Goal: Information Seeking & Learning: Learn about a topic

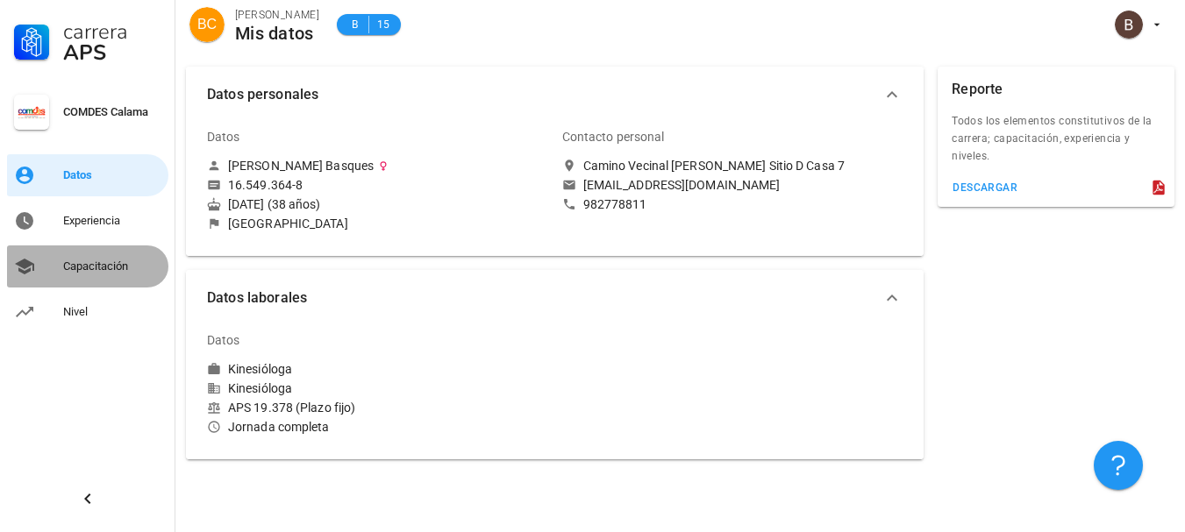
click at [65, 273] on div "Capacitación" at bounding box center [112, 267] width 98 height 14
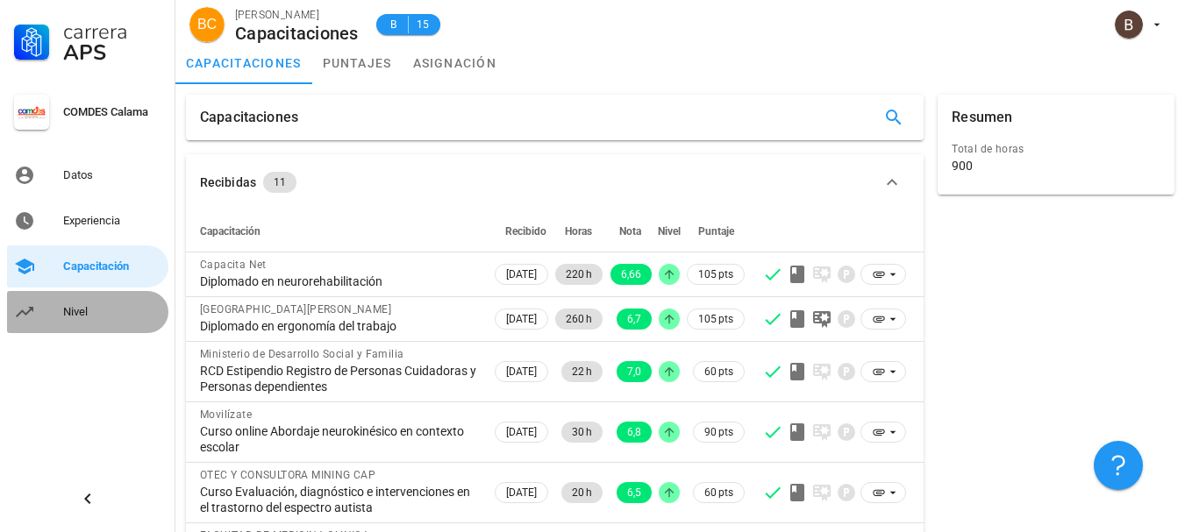
click at [56, 308] on link "Nivel" at bounding box center [87, 312] width 161 height 42
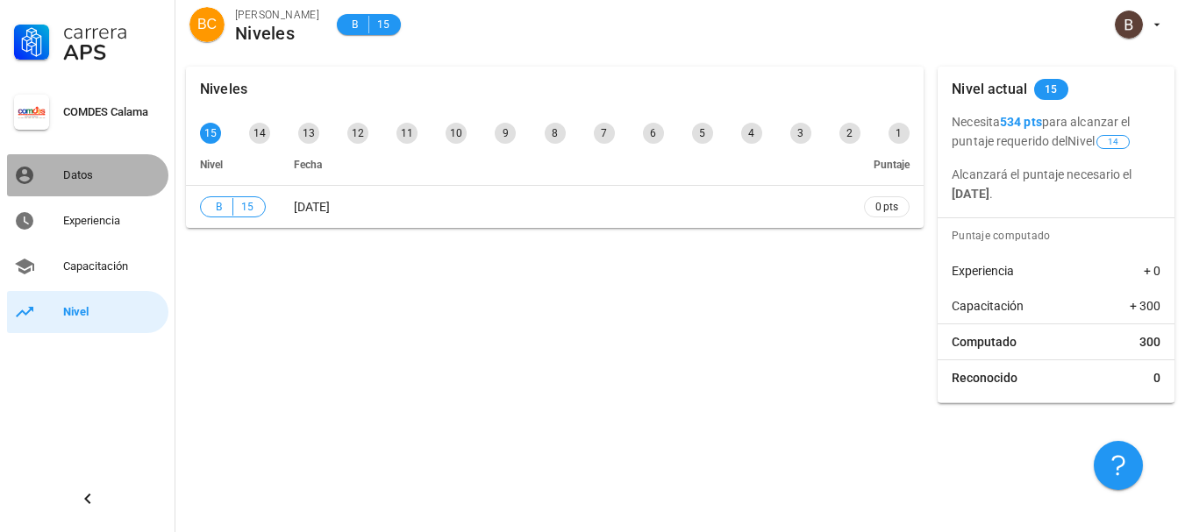
click at [72, 166] on div "Datos" at bounding box center [112, 175] width 98 height 28
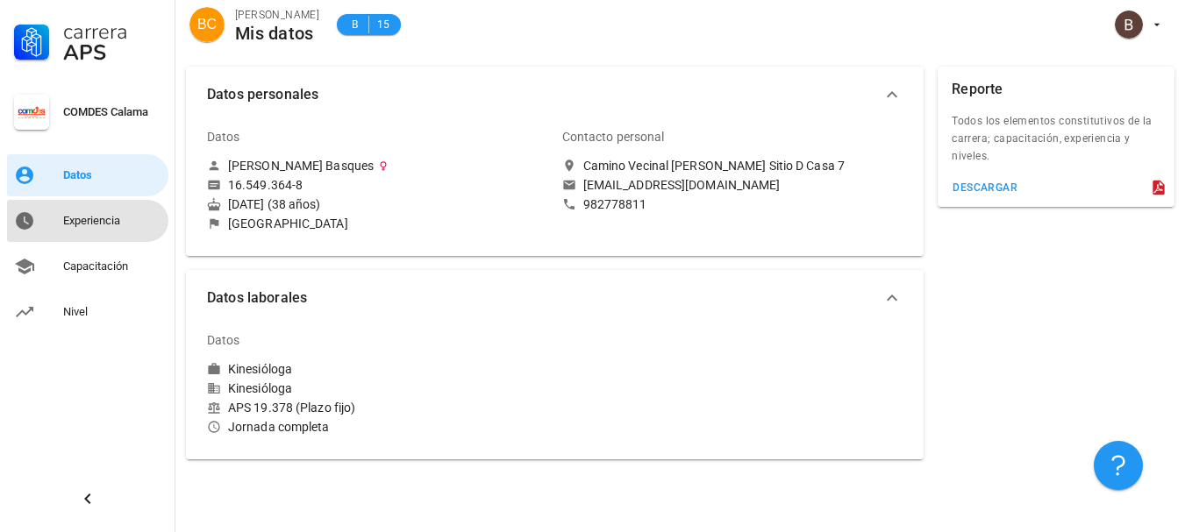
click at [87, 225] on div "Experiencia" at bounding box center [112, 221] width 98 height 14
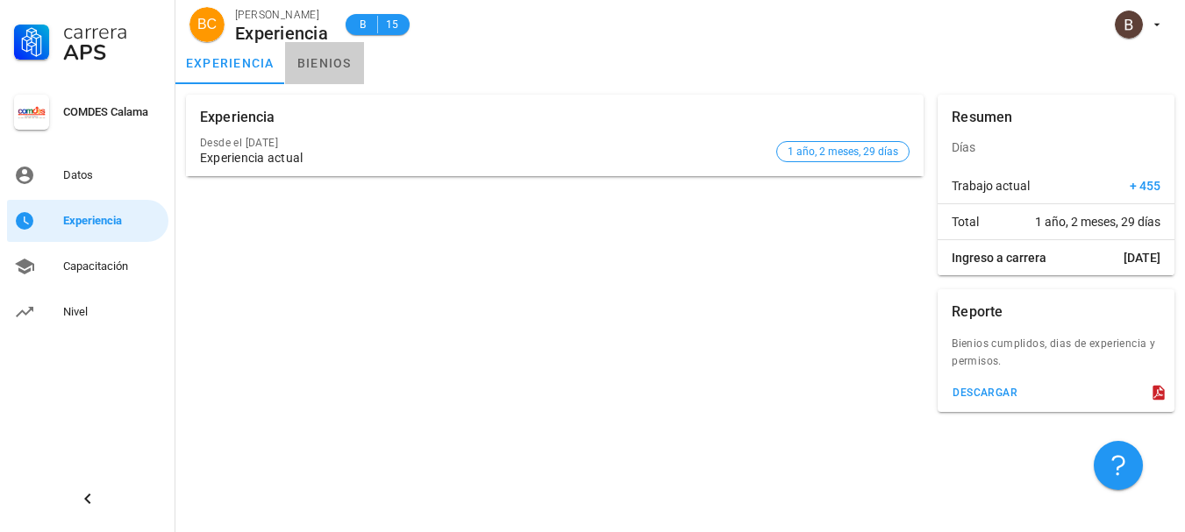
click at [327, 72] on link "bienios" at bounding box center [324, 63] width 79 height 42
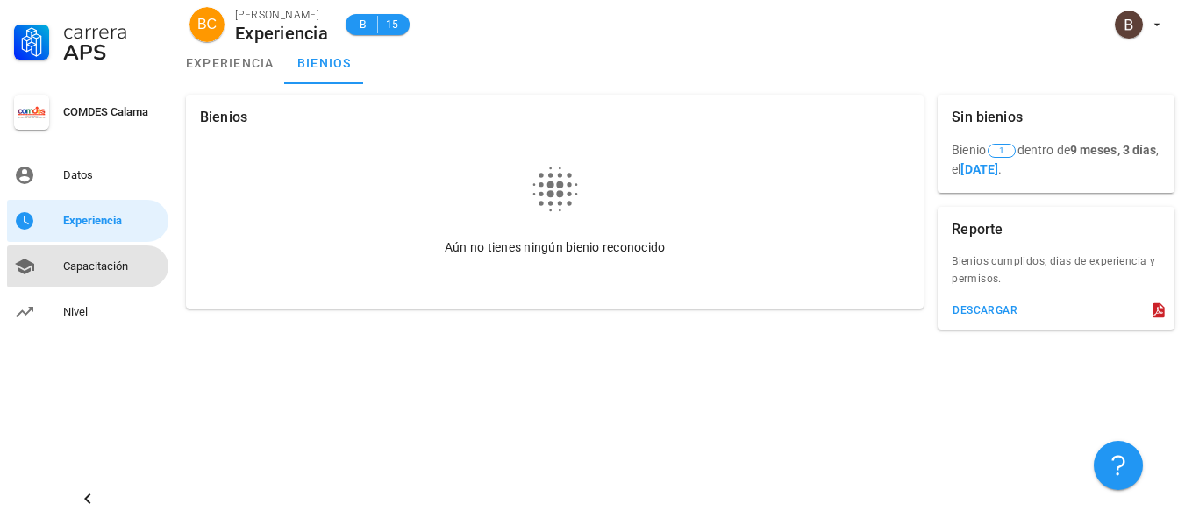
click at [106, 263] on div "Capacitación" at bounding box center [112, 267] width 98 height 14
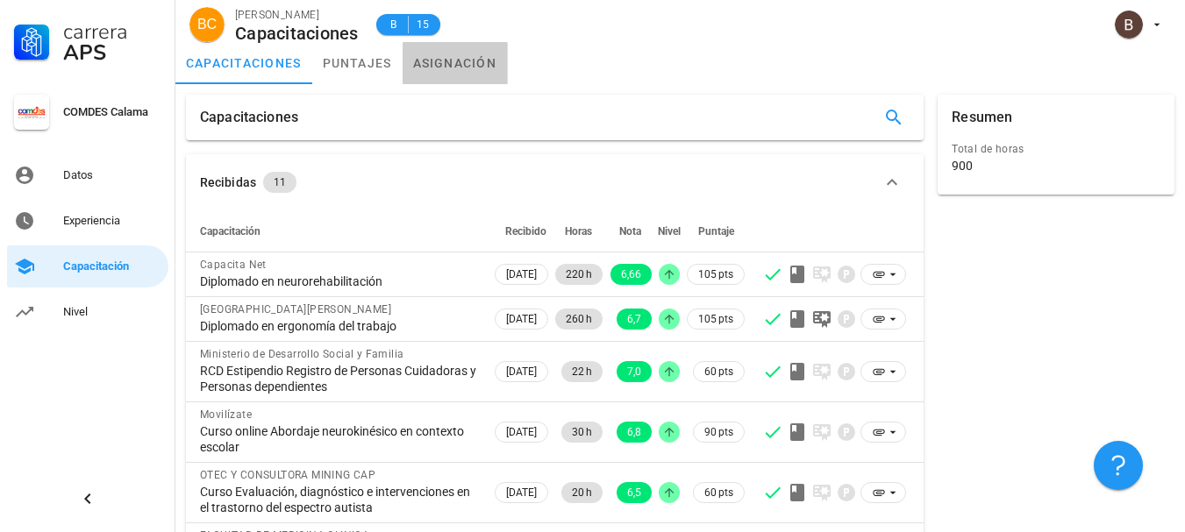
click at [449, 64] on link "asignación" at bounding box center [455, 63] width 105 height 42
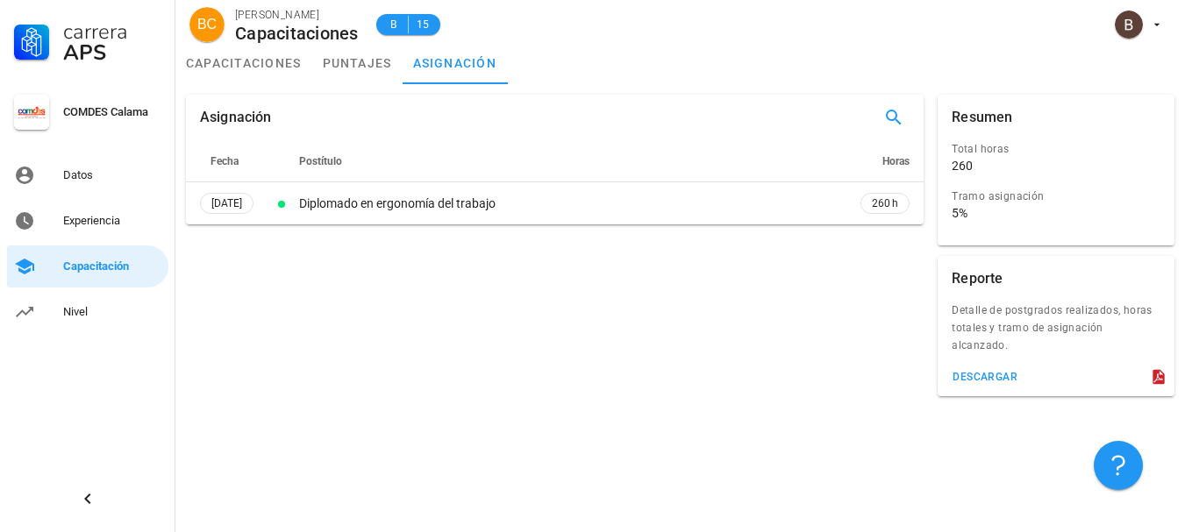
drag, startPoint x: 1176, startPoint y: 243, endPoint x: 1197, endPoint y: 324, distance: 83.4
click at [1184, 324] on html "Carrera APS COMDES Calama Datos Experiencia Capacitación Nivel BC [PERSON_NAME]…" at bounding box center [592, 266] width 1185 height 532
